Goal: Information Seeking & Learning: Learn about a topic

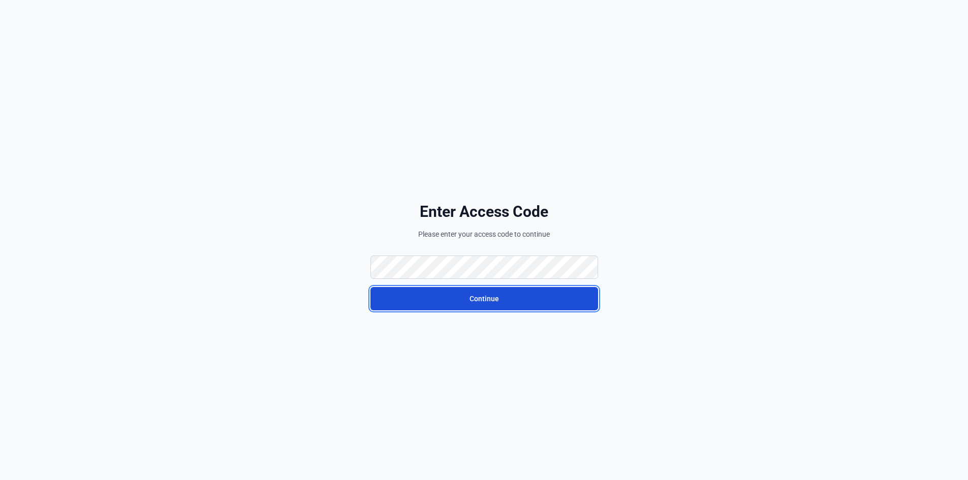
click at [475, 298] on button "Continue" at bounding box center [484, 298] width 228 height 23
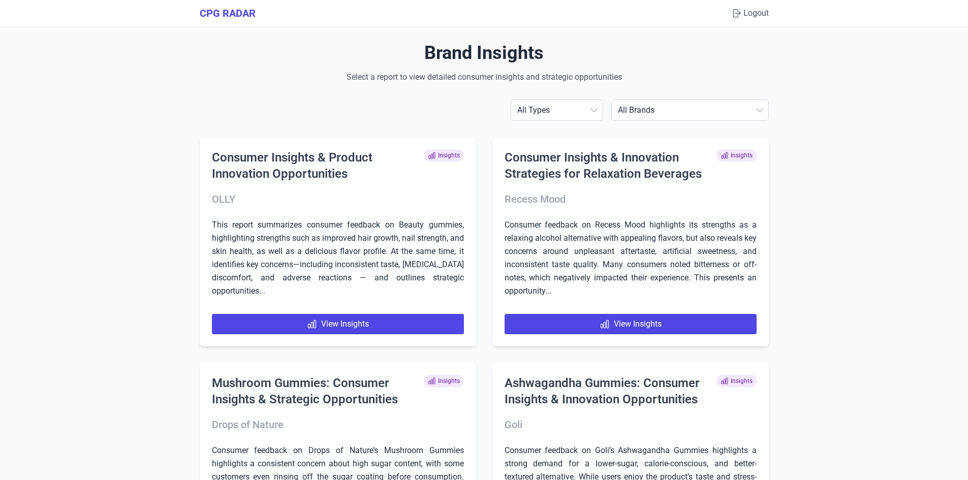
click at [756, 118] on select "All Brands [PERSON_NAME] AG1 ÂgeBlu Align Probiotic Antelope Pet Brands BEGA Bi…" at bounding box center [690, 110] width 156 height 20
select select "dynutrition"
click at [639, 100] on select "All Brands [PERSON_NAME] AG1 ÂgeBlu Align Probiotic Antelope Pet Brands BEGA Bi…" at bounding box center [690, 110] width 156 height 20
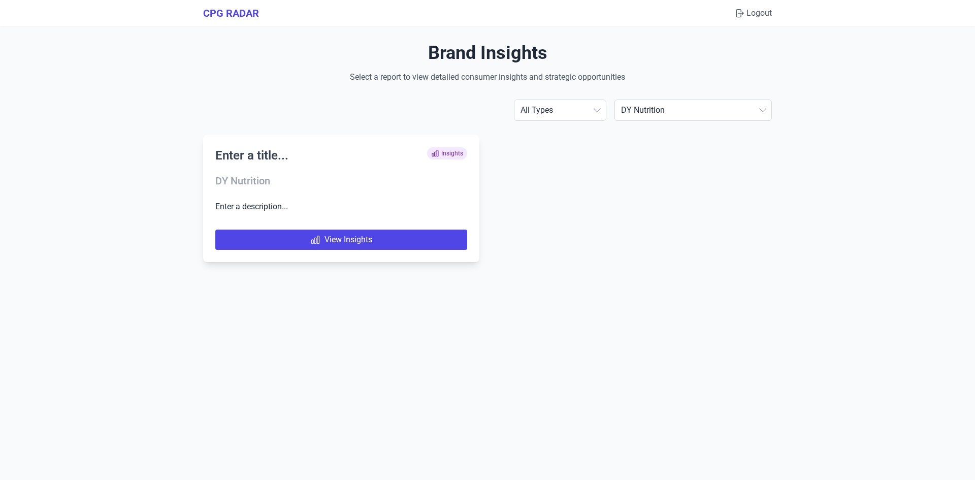
click at [250, 158] on h2 "Enter a title..." at bounding box center [251, 155] width 73 height 16
click at [314, 240] on icon at bounding box center [316, 242] width 8 height 8
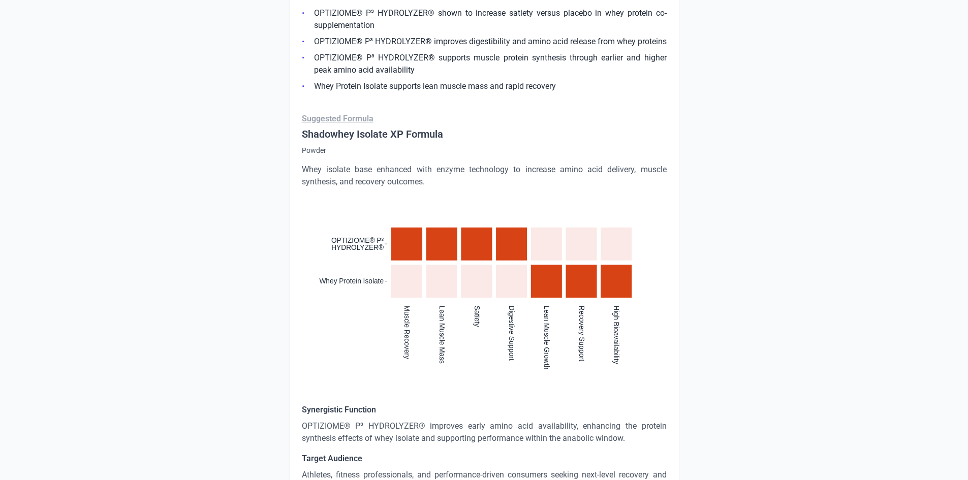
scroll to position [711, 0]
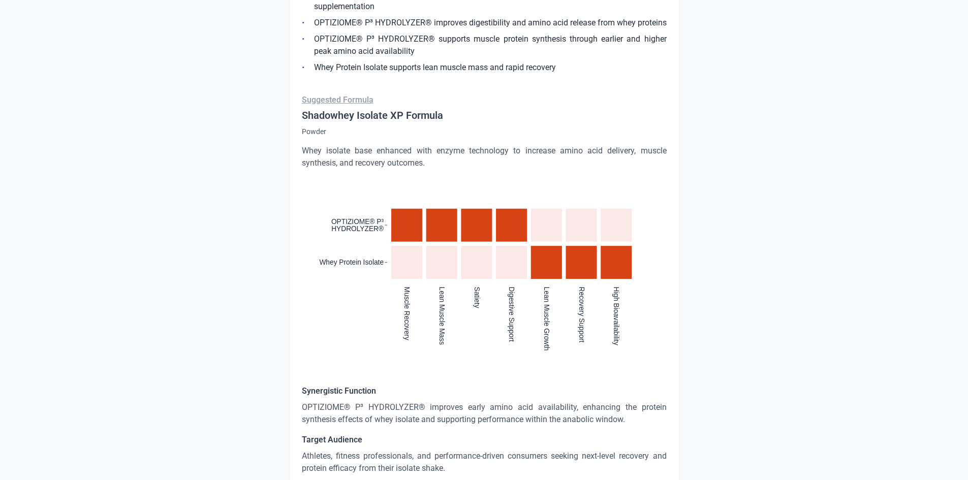
click at [413, 229] on rect "cell" at bounding box center [406, 225] width 31 height 33
click at [426, 278] on icon ":where(.plot-d6a7b5) { --plot-background: white; display: block; height: auto; …" at bounding box center [484, 251] width 365 height 141
click at [520, 311] on icon ":where(.plot-d6a7b5) { --plot-background: white; display: block; height: auto; …" at bounding box center [484, 251] width 365 height 141
drag, startPoint x: 510, startPoint y: 294, endPoint x: 525, endPoint y: 323, distance: 32.5
click at [525, 323] on div ":where(.plot-d6a7b5) { --plot-background: white; display: block; height: auto; …" at bounding box center [484, 276] width 365 height 191
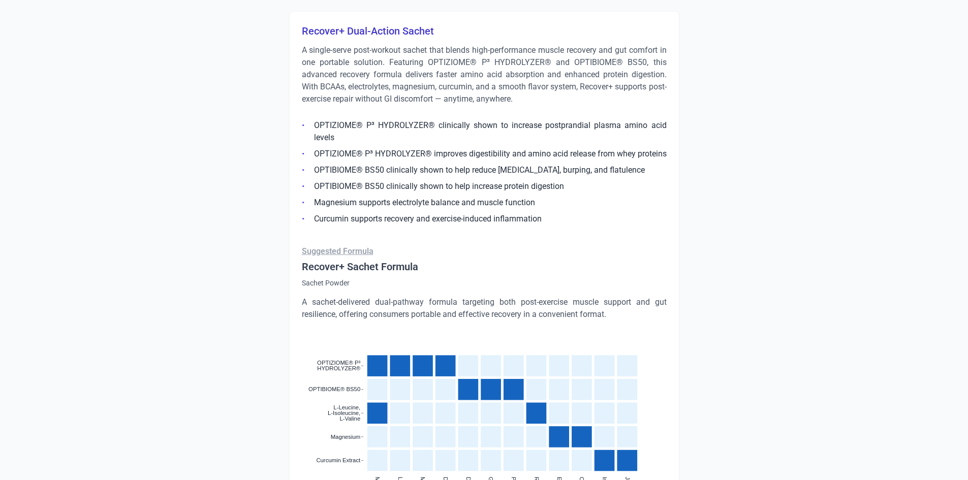
scroll to position [1930, 0]
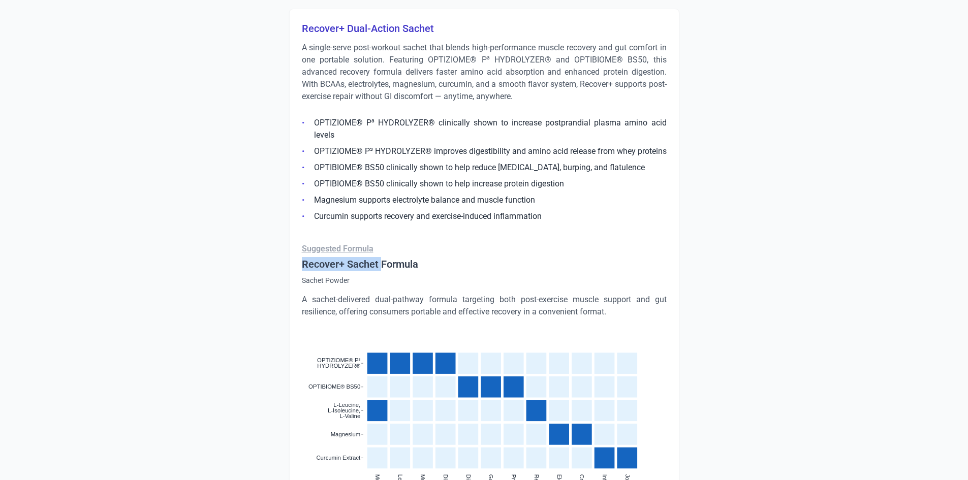
drag, startPoint x: 300, startPoint y: 264, endPoint x: 379, endPoint y: 266, distance: 79.3
click at [379, 266] on div "Recover+ Dual-Action Sachet A single-serve post-workout sachet that blends high…" at bounding box center [484, 359] width 390 height 700
copy h4 "Recover+ Sachet"
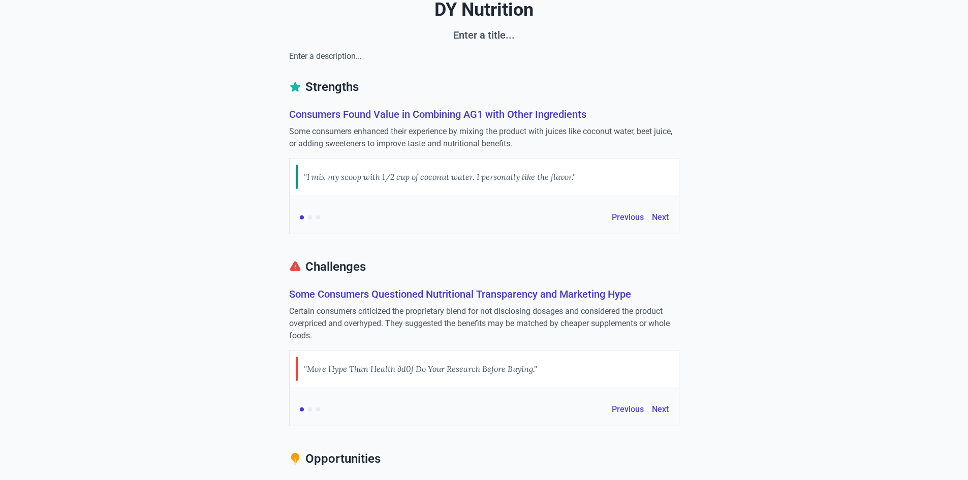
scroll to position [0, 0]
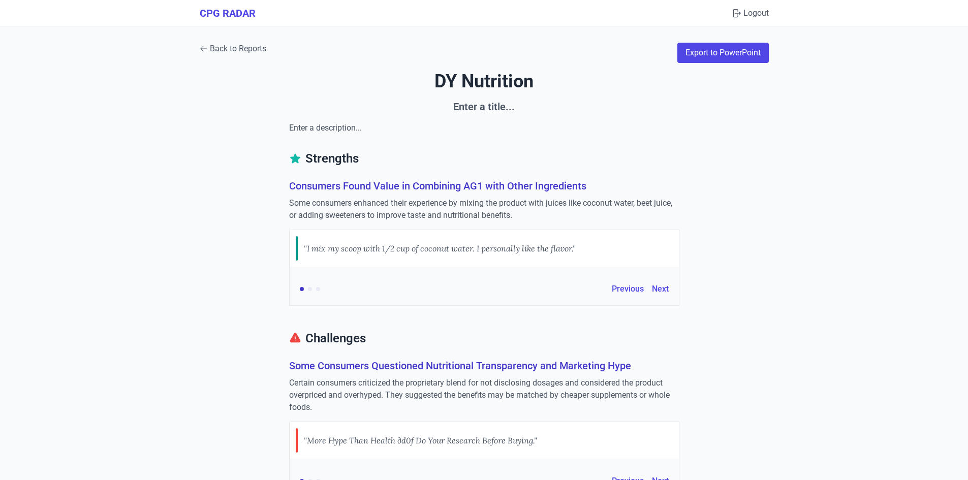
click at [256, 54] on link "Back to Reports" at bounding box center [233, 49] width 67 height 12
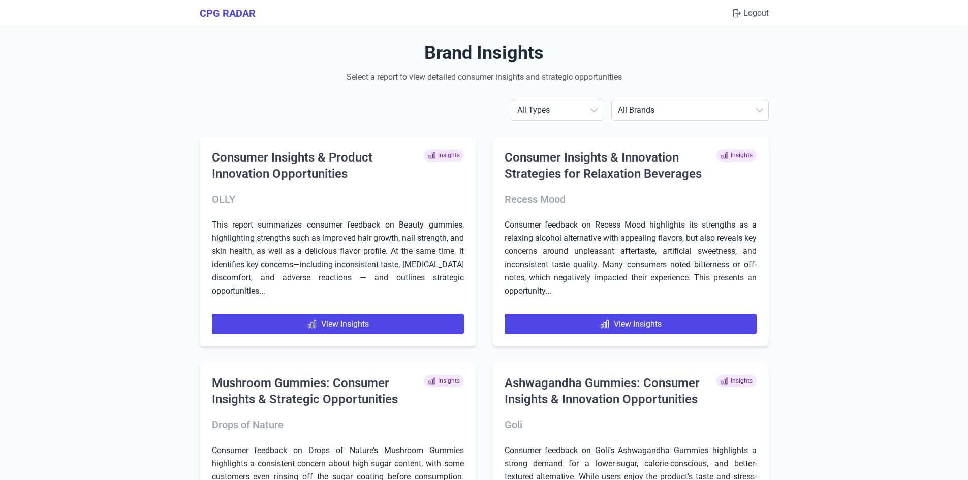
click at [759, 106] on select "All Brands [PERSON_NAME] AG1 ÂgeBlu Align Probiotic Antelope Pet Brands BEGA Bi…" at bounding box center [690, 110] width 156 height 20
select select "tomorrowsnutrition"
click at [639, 100] on select "All Brands [PERSON_NAME] AG1 ÂgeBlu Align Probiotic Antelope Pet Brands BEGA Bi…" at bounding box center [690, 110] width 156 height 20
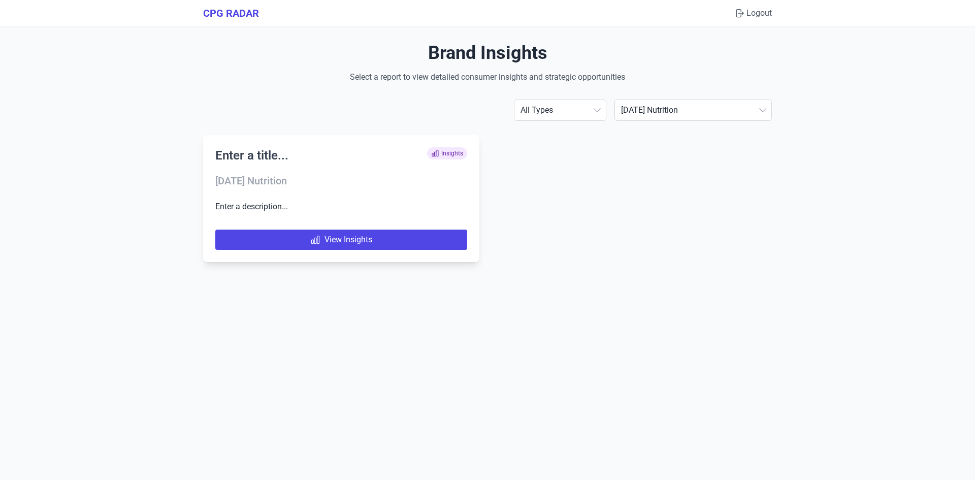
click at [263, 167] on div "Enter a title... Insights" at bounding box center [341, 158] width 252 height 22
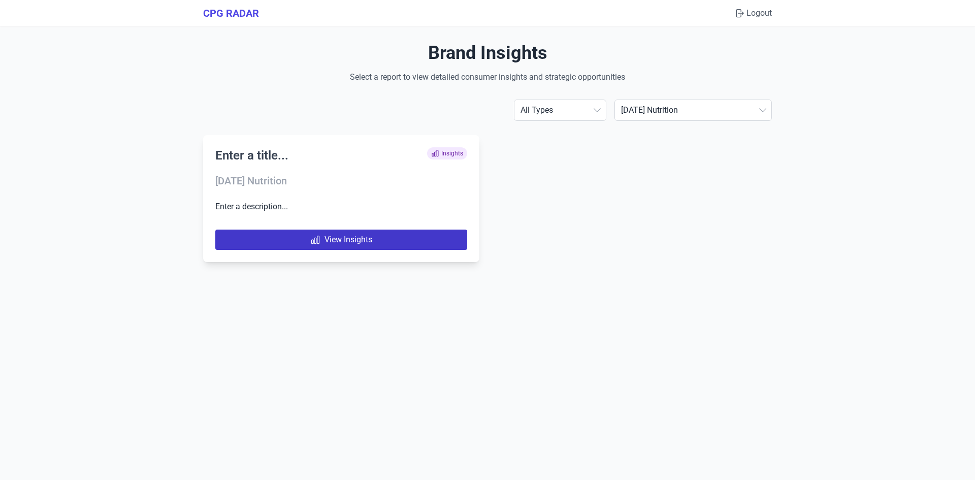
click at [315, 232] on link "View Insights" at bounding box center [341, 240] width 252 height 20
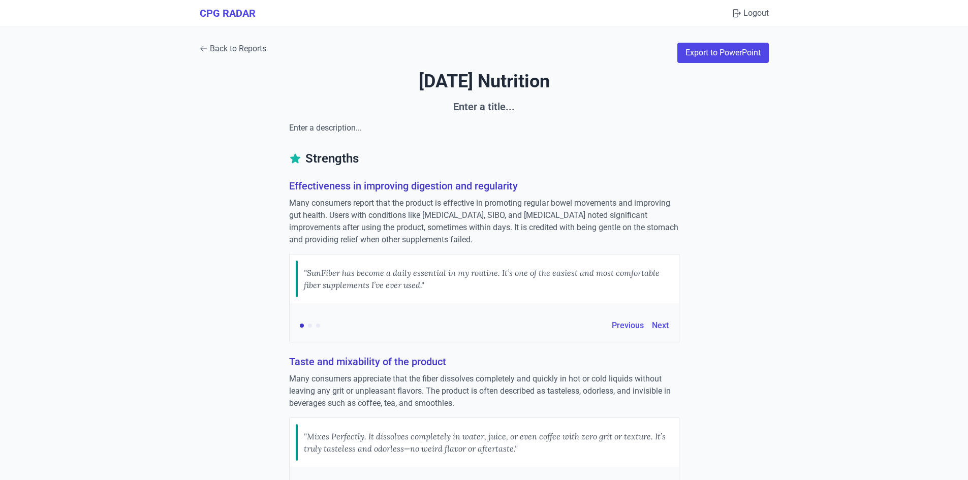
click at [203, 49] on icon at bounding box center [203, 49] width 7 height 6
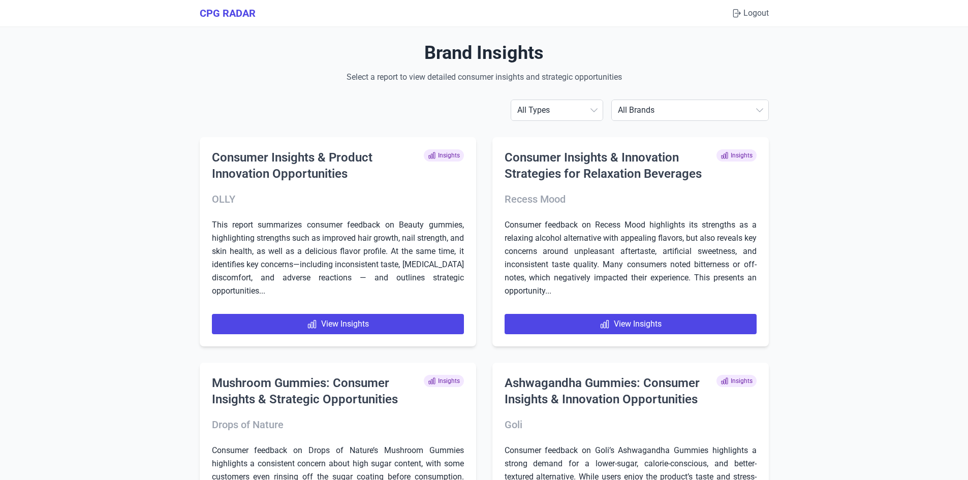
click at [752, 111] on select "All Brands [PERSON_NAME] AG1 ÂgeBlu Align Probiotic Antelope Pet Brands BEGA Bi…" at bounding box center [690, 110] width 156 height 20
select select "[MEDICAL_DATA]"
click at [639, 100] on select "All Brands [PERSON_NAME] AG1 ÂgeBlu Align Probiotic Antelope Pet Brands BEGA Bi…" at bounding box center [690, 110] width 156 height 20
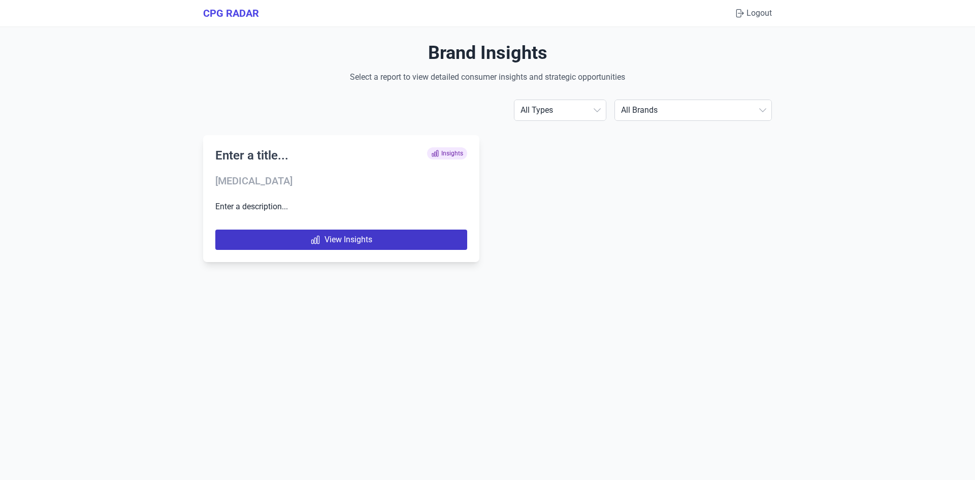
click at [388, 235] on link "View Insights" at bounding box center [341, 240] width 252 height 20
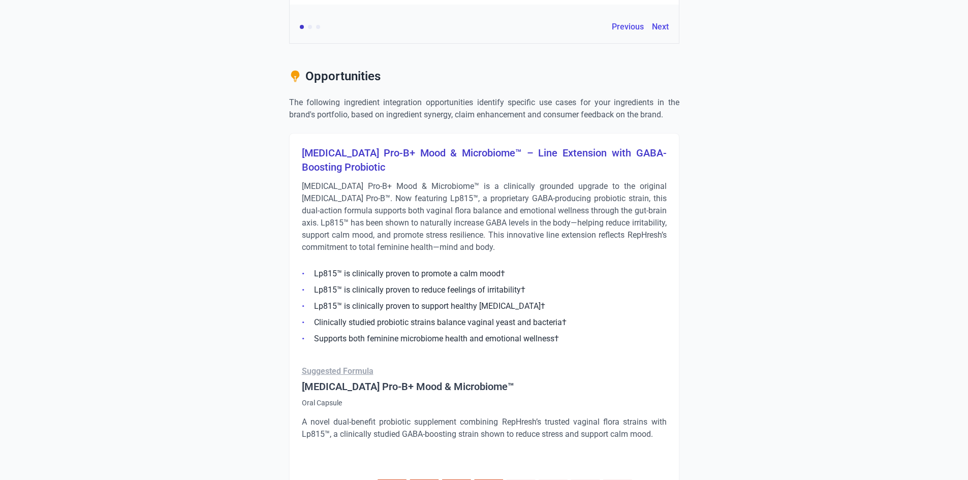
scroll to position [1695, 0]
